Goal: Communication & Community: Participate in discussion

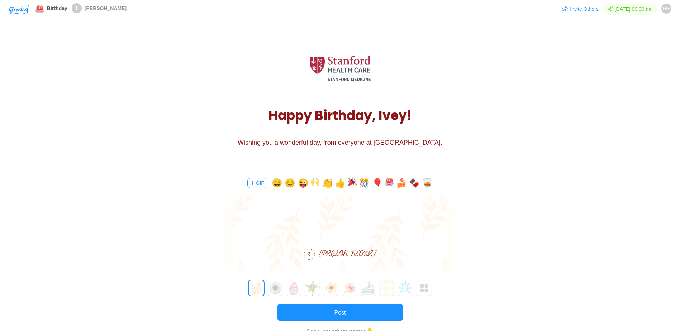
click at [24, 95] on div "H a p p y B i r t h d a y , I v e y ! Wishing you a wonderful day, from everyon…" at bounding box center [340, 98] width 680 height 142
click at [338, 244] on div "[PERSON_NAME]" at bounding box center [340, 243] width 214 height 90
drag, startPoint x: 291, startPoint y: 231, endPoint x: 430, endPoint y: 237, distance: 139.3
click at [430, 237] on body "A very happy birthday to you! Thanks for all the great work you do. It's defini…" at bounding box center [340, 225] width 214 height 23
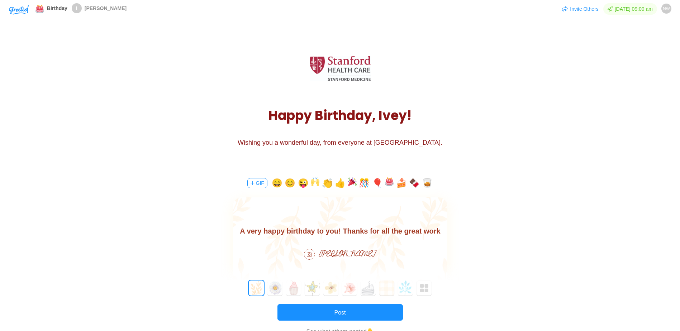
scroll to position [10, 0]
click at [327, 234] on body "A very happy birthday to you! Thanks for all the great work you. I know that yo…" at bounding box center [340, 226] width 214 height 23
drag, startPoint x: 345, startPoint y: 231, endPoint x: 341, endPoint y: 233, distance: 4.7
click at [339, 232] on body "A very happy birthday to you! Thanks for all the great work you. I know that yo…" at bounding box center [340, 232] width 214 height 34
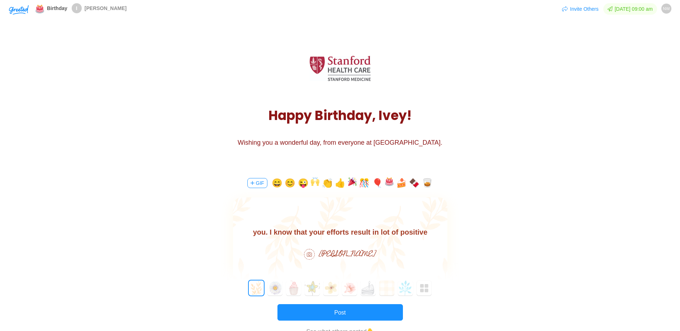
click at [353, 232] on body "A very happy birthday to you! Thanks for all the great work you. I know that yo…" at bounding box center [340, 232] width 214 height 34
drag, startPoint x: 367, startPoint y: 235, endPoint x: 347, endPoint y: 232, distance: 19.5
click at [347, 232] on body "A very happy birthday to you! Thanks for all the great work you. I know that yo…" at bounding box center [340, 232] width 214 height 34
click at [428, 233] on body "A very happy birthday to you! Thanks for all the great work you. I know that yo…" at bounding box center [340, 226] width 214 height 23
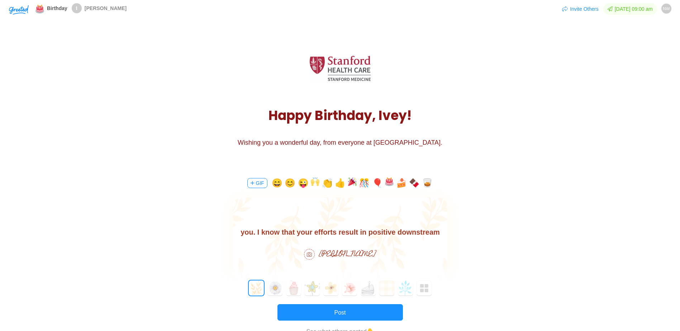
click at [344, 231] on body "A very happy birthday to you! Thanks for all the great work you. I know that yo…" at bounding box center [340, 226] width 214 height 23
click at [343, 231] on body "A very happy birthday to you! Thanks for all the great work you. I know that yo…" at bounding box center [340, 226] width 214 height 23
click at [342, 230] on body "A very happy birthday to you! Thanks for all the great work you. I know that yo…" at bounding box center [340, 226] width 214 height 23
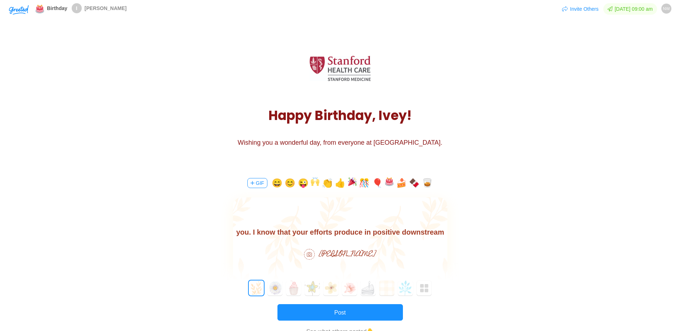
click at [356, 235] on body "A very happy birthday to you! Thanks for all the great work you. I know that yo…" at bounding box center [340, 226] width 214 height 23
click at [426, 235] on body "A very happy birthday to you! Thanks for all the great work you. I know that yo…" at bounding box center [340, 226] width 214 height 23
click at [404, 232] on body "A very happy birthday to you! Thanks for all the great work you do. I know that…" at bounding box center [340, 236] width 214 height 46
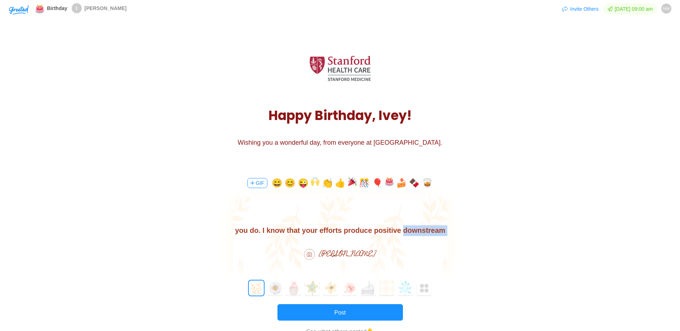
click at [404, 232] on body "A very happy birthday to you! Thanks for all the great work you do. I know that…" at bounding box center [340, 236] width 214 height 46
click at [368, 233] on body "A very happy birthday to you! Thanks for all the great work you do. I know that…" at bounding box center [340, 236] width 214 height 46
drag, startPoint x: 356, startPoint y: 232, endPoint x: 387, endPoint y: 230, distance: 30.9
click at [387, 230] on body "A very happy birthday to you! Thanks for all the great work you do. I know that…" at bounding box center [340, 236] width 214 height 46
drag, startPoint x: 322, startPoint y: 232, endPoint x: 445, endPoint y: 236, distance: 123.1
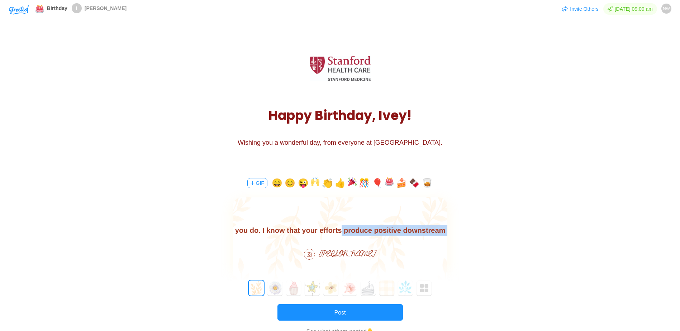
click at [445, 236] on body "A very happy birthday to you! Thanks for all the great work you do. I know that…" at bounding box center [340, 236] width 214 height 46
drag, startPoint x: 349, startPoint y: 229, endPoint x: 353, endPoint y: 229, distance: 4.3
click at [349, 229] on body "A very happy birthday to you! Thanks for all the great work you do. I know that…" at bounding box center [340, 230] width 214 height 34
click at [403, 232] on body "A very happy birthday to you! Thanks for all the great work you do. I know that…" at bounding box center [340, 230] width 214 height 34
click at [445, 231] on body "A very happy birthday to you! Thanks for all the great work you do. I know that…" at bounding box center [340, 230] width 214 height 34
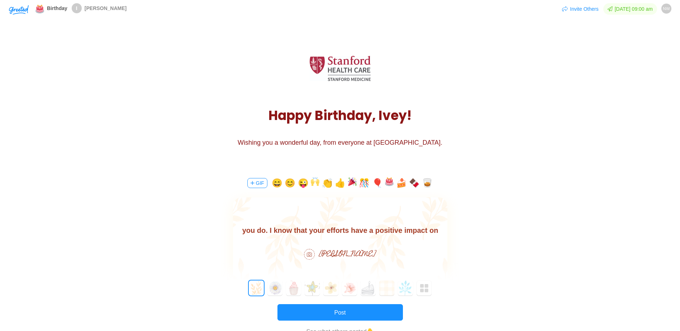
click at [442, 230] on body "A very happy birthday to you! Thanks for all the great work you do. I know that…" at bounding box center [340, 230] width 214 height 34
click at [350, 230] on body "A very happy birthday to you! Thanks for all the great work you do. I know that…" at bounding box center [340, 230] width 214 height 34
click at [368, 235] on body "A very happy birthday to you! Thanks for all the great work you do. I know that…" at bounding box center [340, 227] width 214 height 46
drag, startPoint x: 425, startPoint y: 231, endPoint x: 452, endPoint y: 233, distance: 27.3
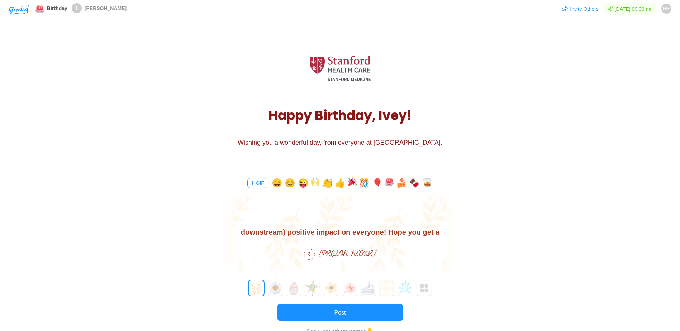
click at [447, 233] on html "A very happy birthday to you! Thanks for all the great work you do. I know that…" at bounding box center [340, 227] width 214 height 46
click at [379, 233] on body "A very happy birthday to you! Thanks for all the great work you do. I know that…" at bounding box center [340, 227] width 214 height 46
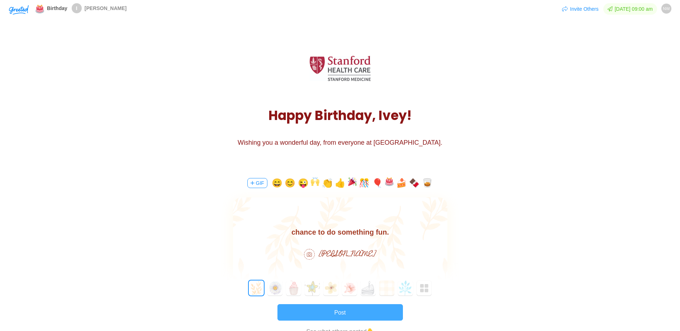
click at [351, 309] on button "Post" at bounding box center [341, 312] width 126 height 16
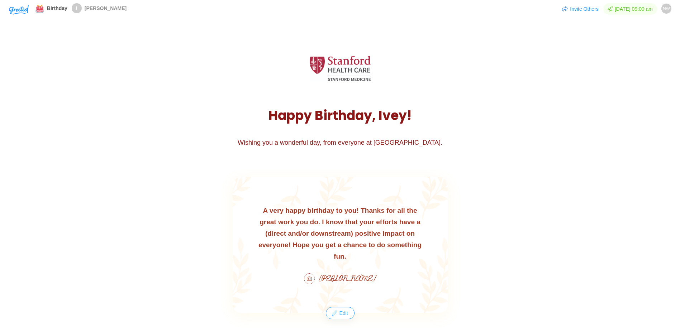
click at [339, 312] on button "Edit" at bounding box center [339, 313] width 27 height 11
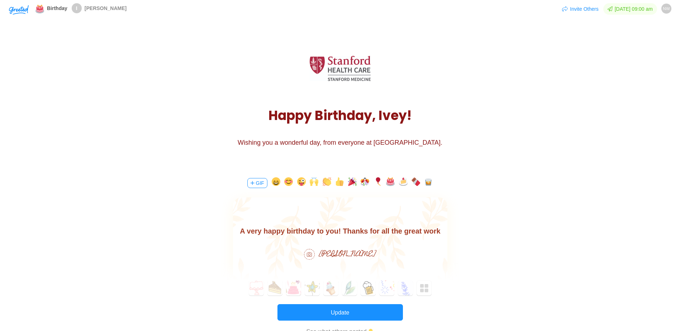
scroll to position [0, 0]
click at [401, 230] on body "A very happy birthday to you! Thanks for all the great work you do. I know that…" at bounding box center [340, 249] width 214 height 46
drag, startPoint x: 394, startPoint y: 233, endPoint x: 448, endPoint y: 232, distance: 54.2
click at [447, 232] on html "A very happy birthday to you! Thanks for all the great work you do. I know that…" at bounding box center [340, 249] width 214 height 46
click at [420, 235] on body "A very happy birthday to you! Thanks for all the great work you do. I know that…" at bounding box center [340, 249] width 214 height 46
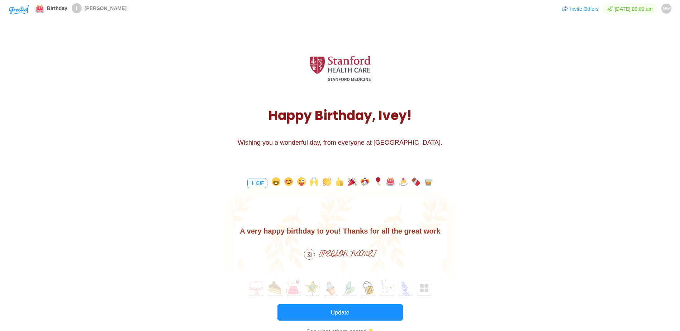
scroll to position [10, 0]
click at [396, 233] on body "A very happy birthday to you! Thanks for all the great work you do. I know that…" at bounding box center [340, 238] width 214 height 46
click at [421, 235] on body "A very happy birthday to you! Thanks for all the great work you do. I know that…" at bounding box center [340, 238] width 214 height 46
click at [254, 233] on body "A very happy birthday to you! Thanks for all the great work you do. I know that…" at bounding box center [340, 227] width 214 height 46
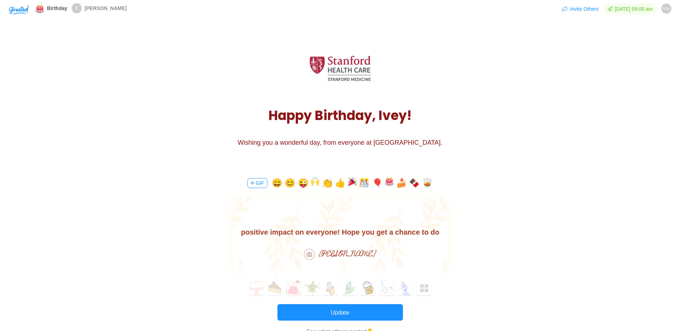
scroll to position [12, 0]
click at [308, 232] on body "A very happy birthday to you! Thanks for all the great work you do. I know that…" at bounding box center [340, 236] width 214 height 46
click at [329, 230] on body "A very happy birthday to you! Thanks for all the great work you do. I know that…" at bounding box center [340, 236] width 214 height 46
click at [321, 232] on body "A very happy birthday to you! Thanks for all the great work you do. I know that…" at bounding box center [340, 236] width 214 height 46
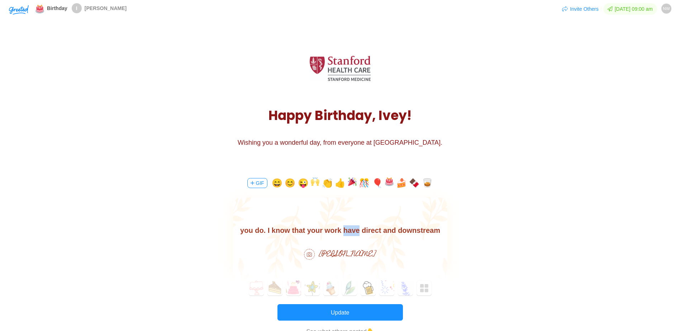
click at [329, 233] on body "A very happy birthday to you! Thanks for all the great work you do. I know that…" at bounding box center [340, 236] width 214 height 46
click at [382, 230] on body "A very happy birthday to you! Thanks for all the great work you do. I know that…" at bounding box center [340, 236] width 214 height 46
click at [367, 231] on body "A very happy birthday to you! Thanks for all the great work you do. I know that…" at bounding box center [340, 236] width 214 height 46
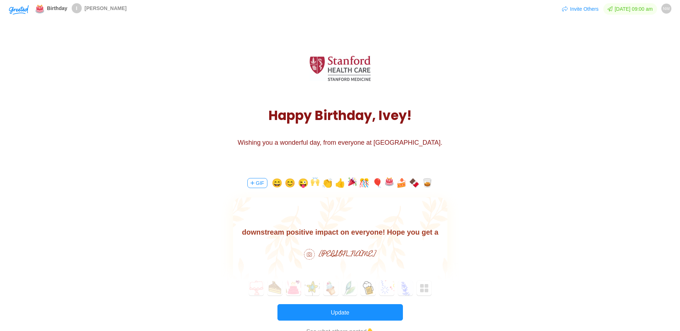
click at [288, 235] on body "A very happy birthday to you! Thanks for all the great work you do. I know that…" at bounding box center [340, 227] width 214 height 46
click at [335, 233] on body "A very happy birthday to you! Thanks for all the great work you do. I know that…" at bounding box center [340, 227] width 214 height 46
click at [296, 232] on body "A very happy birthday to you! Thanks for all the great work you do. I know that…" at bounding box center [340, 227] width 214 height 46
click at [292, 231] on body "A very happy birthday to you! Thanks for all the great work you do. I know that…" at bounding box center [340, 227] width 214 height 46
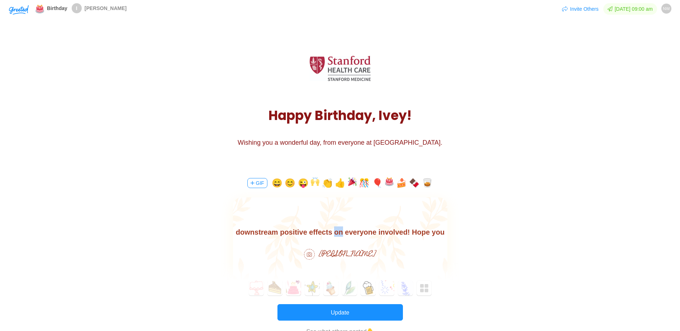
click at [292, 232] on body "A very happy birthday to you! Thanks for all the great work you do. I know that…" at bounding box center [340, 227] width 214 height 46
click at [311, 226] on body "A very happy birthday to you! Thanks for all the great work you do. I know that…" at bounding box center [340, 227] width 214 height 46
click at [249, 232] on body "A very happy birthday to you! Thanks for all the great work you do. I know that…" at bounding box center [340, 227] width 214 height 46
click at [352, 317] on button "Update" at bounding box center [341, 312] width 126 height 16
